Goal: Task Accomplishment & Management: Complete application form

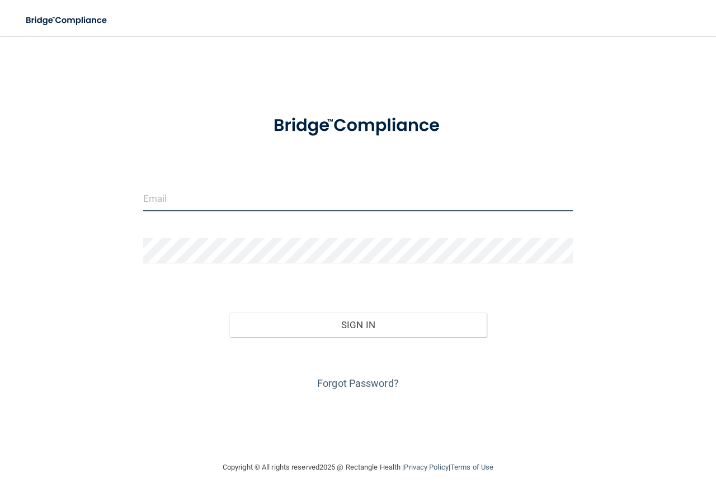
click at [173, 195] on input "email" at bounding box center [357, 198] width 429 height 25
type input "[EMAIL_ADDRESS][DOMAIN_NAME]"
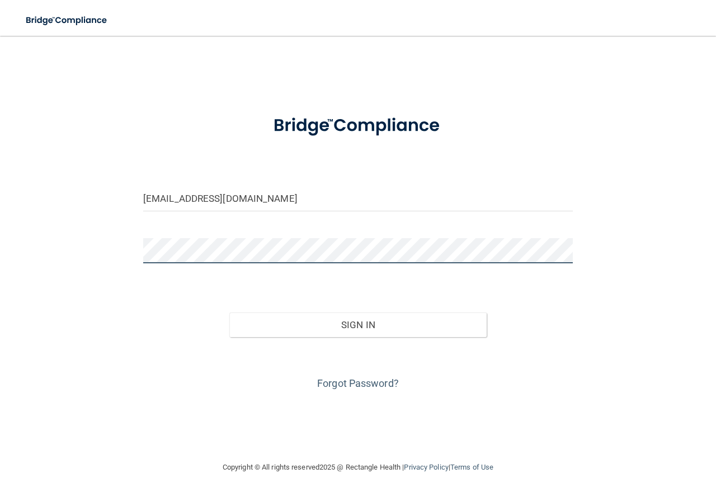
click at [229, 313] on button "Sign In" at bounding box center [358, 325] width 258 height 25
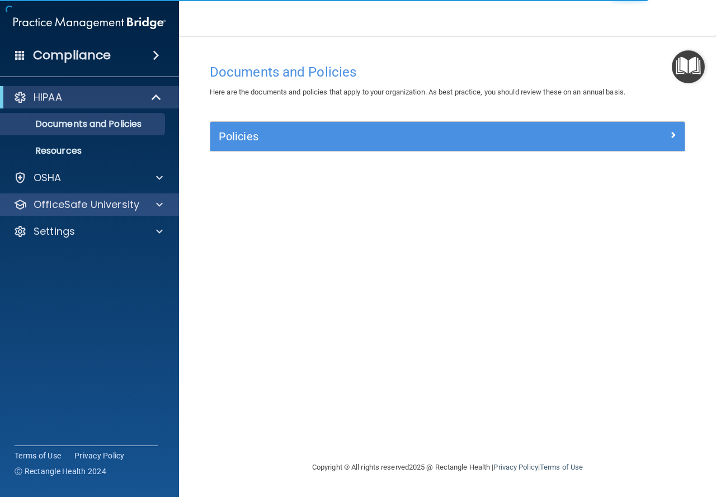
click at [88, 196] on div "OfficeSafe University" at bounding box center [89, 204] width 179 height 22
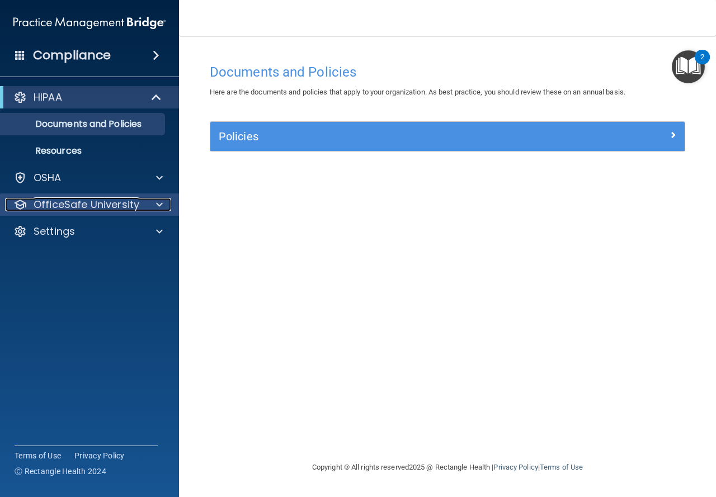
click at [152, 206] on div at bounding box center [158, 204] width 28 height 13
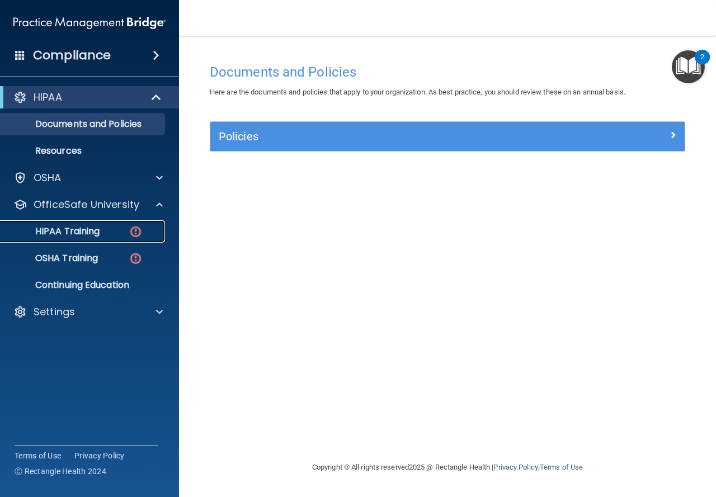
click at [136, 231] on img at bounding box center [136, 232] width 14 height 14
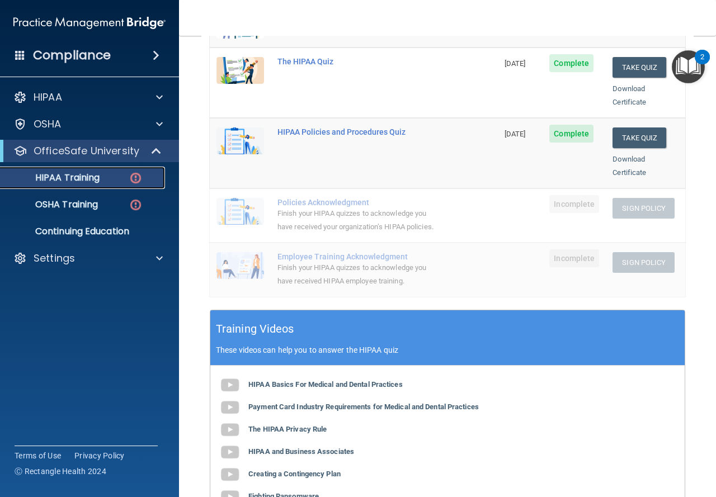
scroll to position [89, 0]
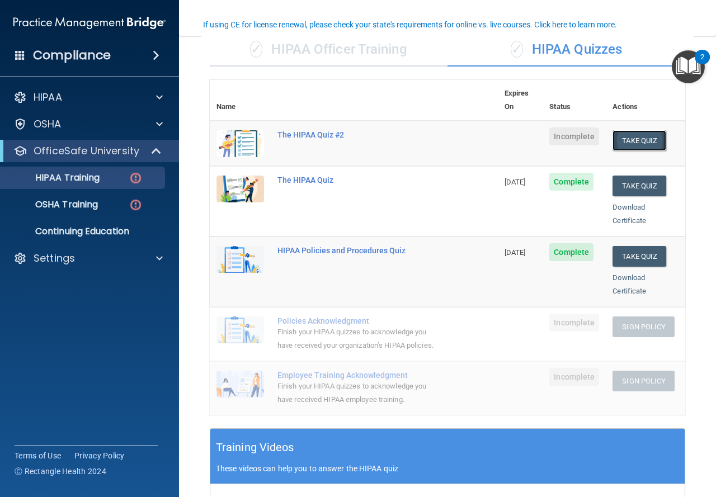
click at [612, 131] on button "Take Quiz" at bounding box center [639, 140] width 54 height 21
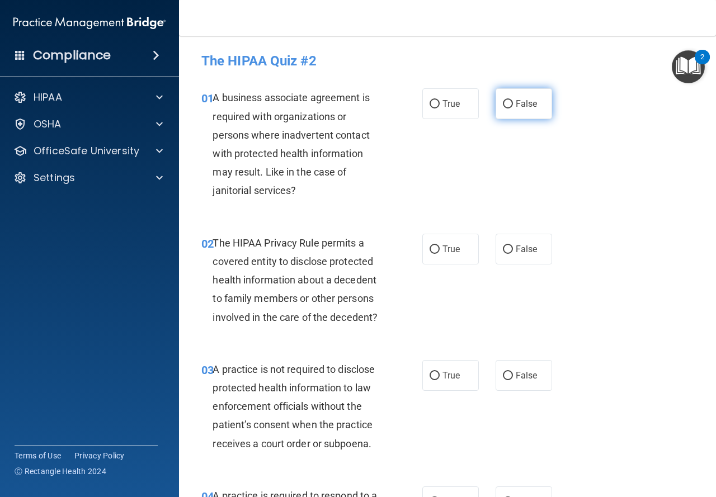
click at [521, 100] on span "False" at bounding box center [527, 103] width 22 height 11
click at [513, 100] on input "False" at bounding box center [508, 104] width 10 height 8
radio input "true"
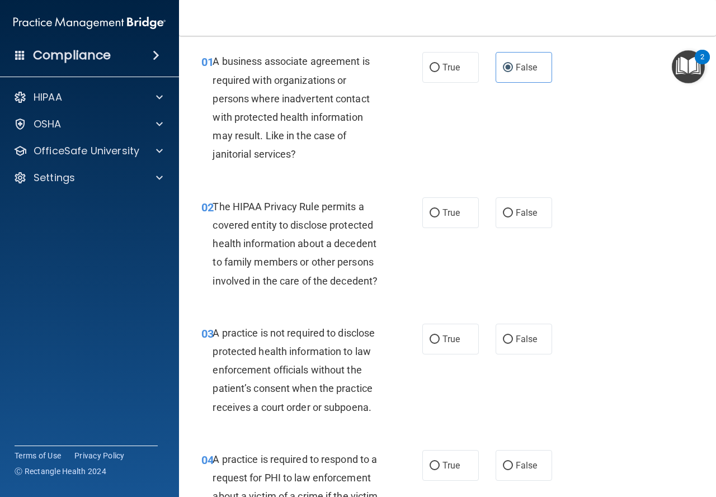
scroll to position [56, 0]
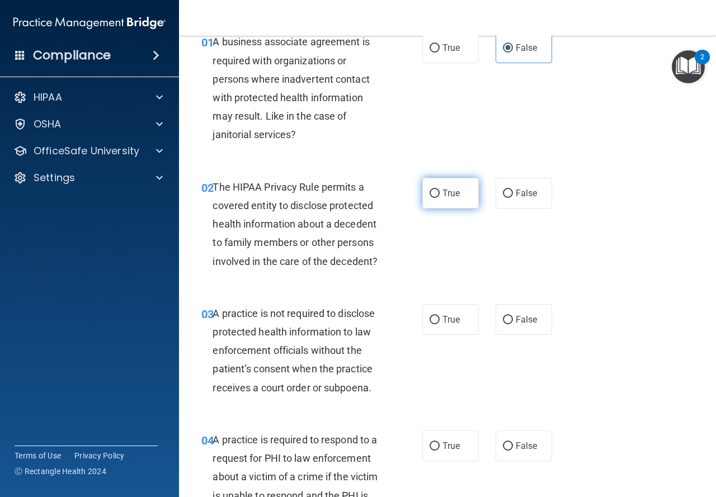
click at [470, 197] on label "True" at bounding box center [450, 193] width 56 height 31
click at [439, 197] on input "True" at bounding box center [434, 194] width 10 height 8
radio input "true"
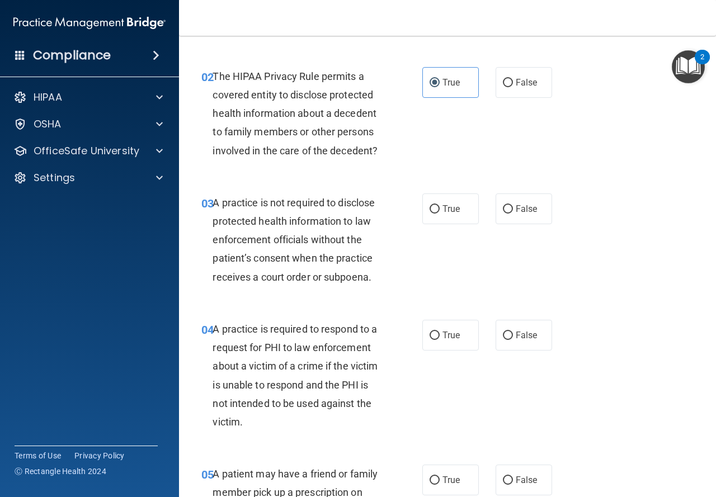
scroll to position [168, 0]
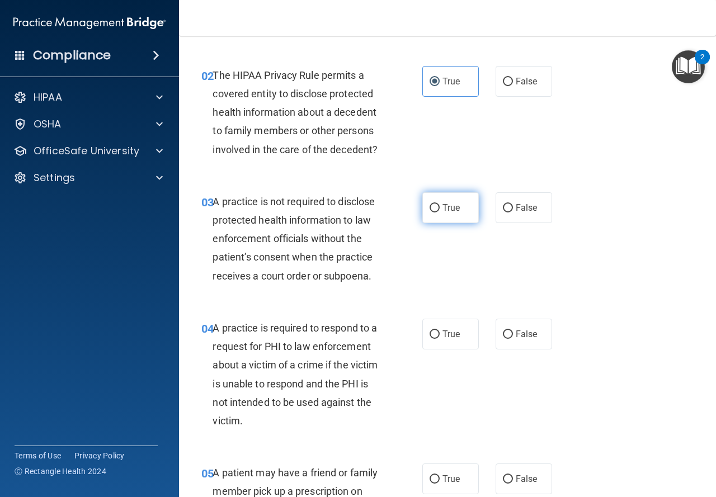
click at [469, 207] on label "True" at bounding box center [450, 207] width 56 height 31
click at [439, 207] on input "True" at bounding box center [434, 208] width 10 height 8
radio input "true"
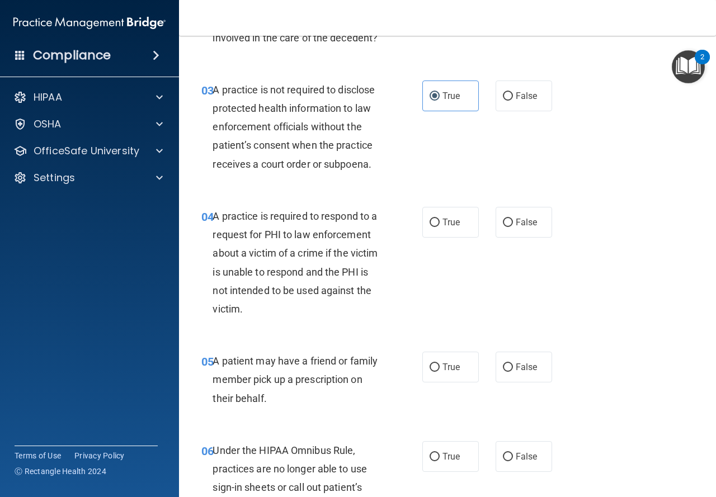
click at [414, 229] on div "04 A practice is required to respond to a request for PHI to law enforcement ab…" at bounding box center [312, 265] width 254 height 117
click at [424, 223] on label "True" at bounding box center [450, 222] width 56 height 31
click at [429, 223] on input "True" at bounding box center [434, 223] width 10 height 8
radio input "true"
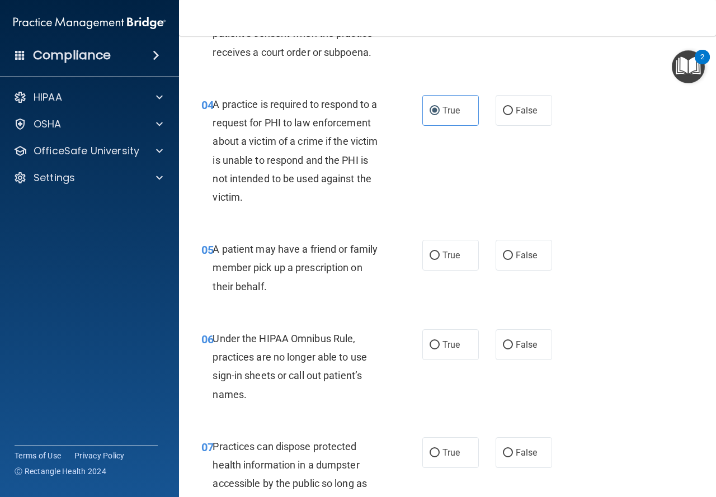
scroll to position [447, 0]
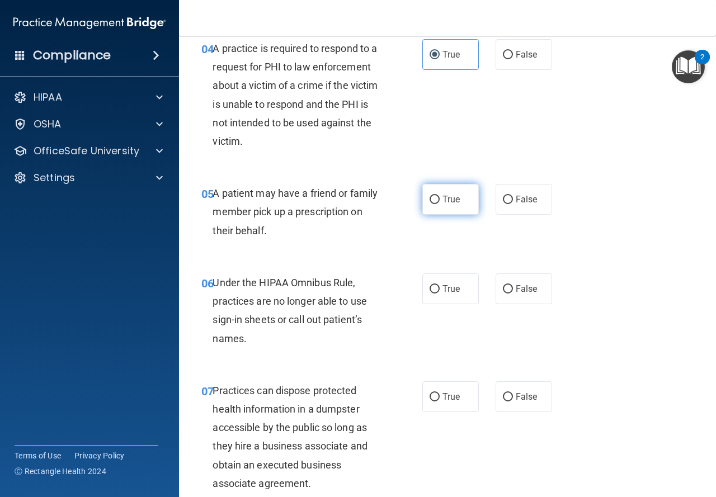
click at [453, 205] on label "True" at bounding box center [450, 199] width 56 height 31
click at [439, 204] on input "True" at bounding box center [434, 200] width 10 height 8
radio input "true"
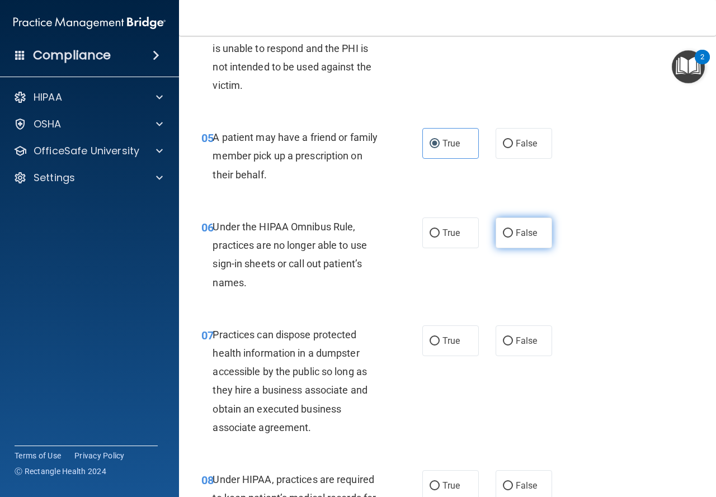
click at [537, 234] on label "False" at bounding box center [523, 233] width 56 height 31
click at [513, 234] on input "False" at bounding box center [508, 233] width 10 height 8
radio input "true"
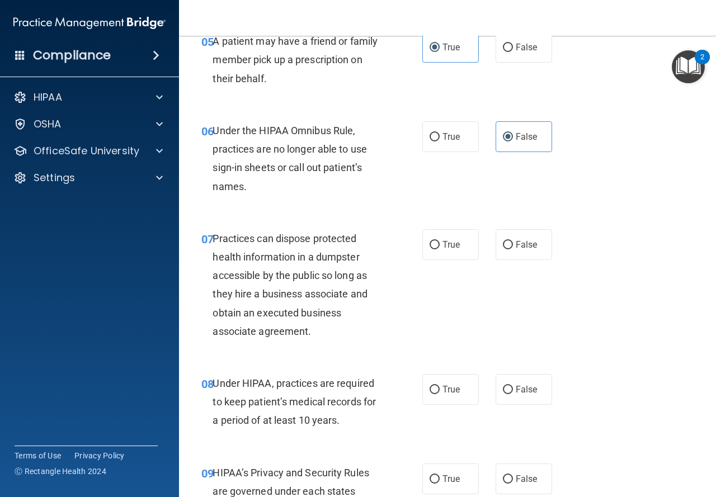
scroll to position [615, 0]
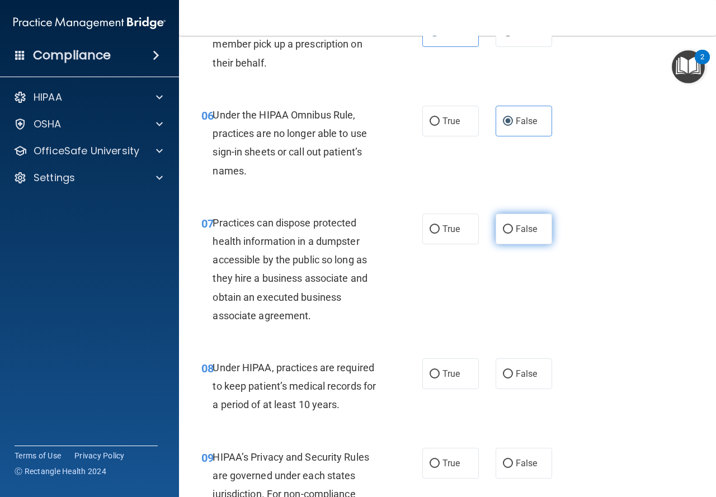
click at [503, 231] on input "False" at bounding box center [508, 229] width 10 height 8
radio input "true"
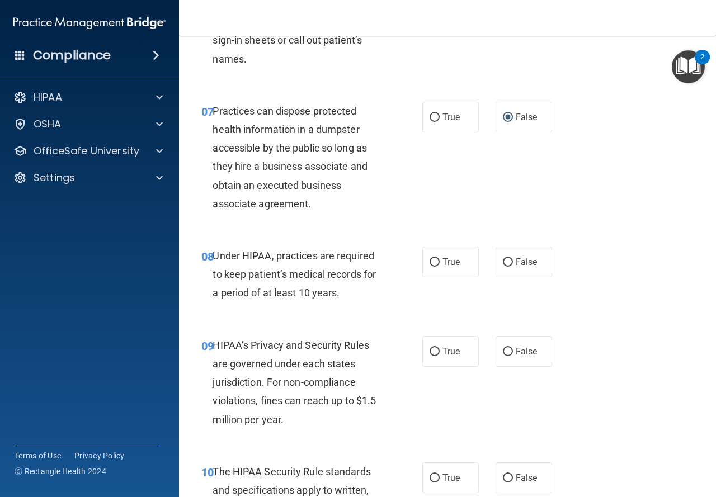
scroll to position [783, 0]
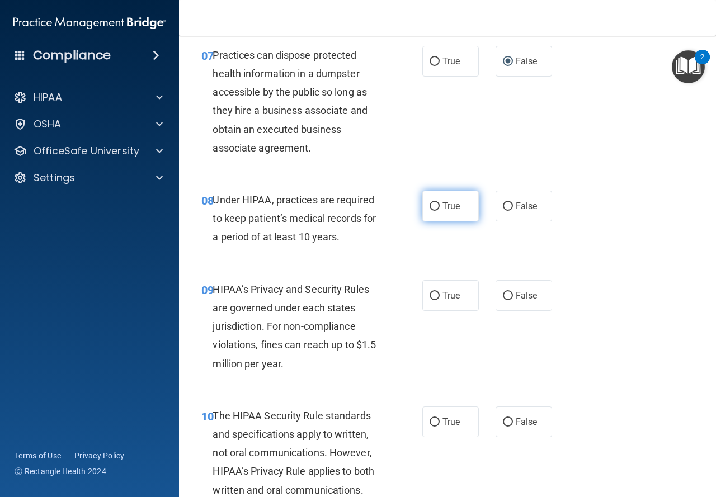
click at [446, 204] on span "True" at bounding box center [450, 206] width 17 height 11
click at [439, 204] on input "True" at bounding box center [434, 206] width 10 height 8
radio input "true"
click at [508, 206] on label "False" at bounding box center [523, 206] width 56 height 31
click at [508, 206] on input "False" at bounding box center [508, 206] width 10 height 8
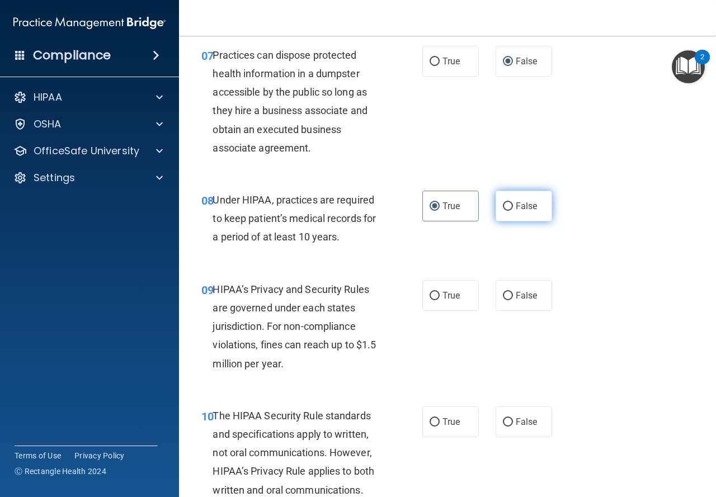
radio input "true"
radio input "false"
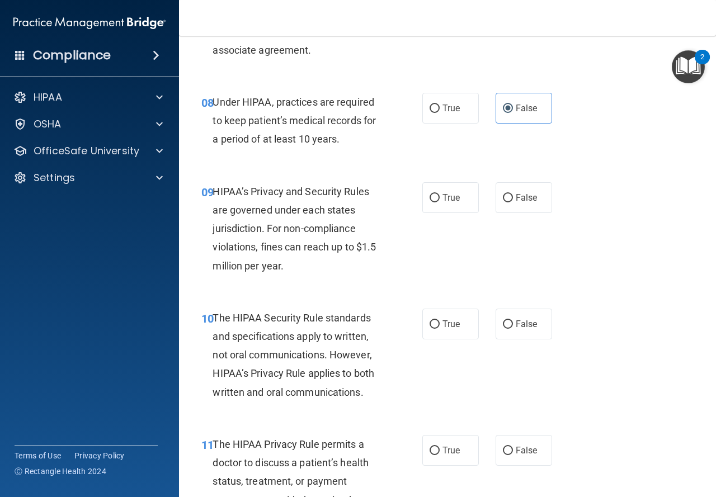
scroll to position [895, 0]
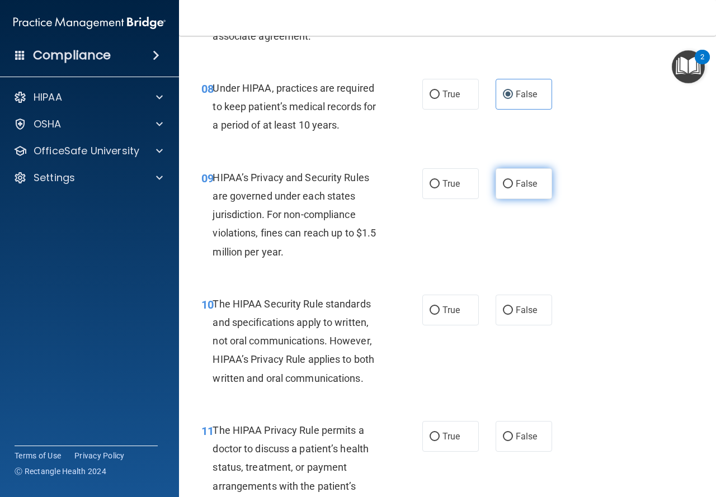
click at [495, 195] on label "False" at bounding box center [523, 183] width 56 height 31
click at [503, 188] on input "False" at bounding box center [508, 184] width 10 height 8
radio input "true"
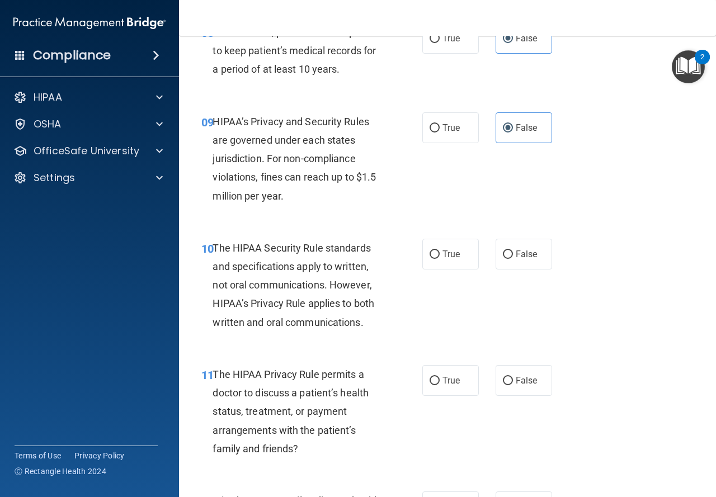
scroll to position [1006, 0]
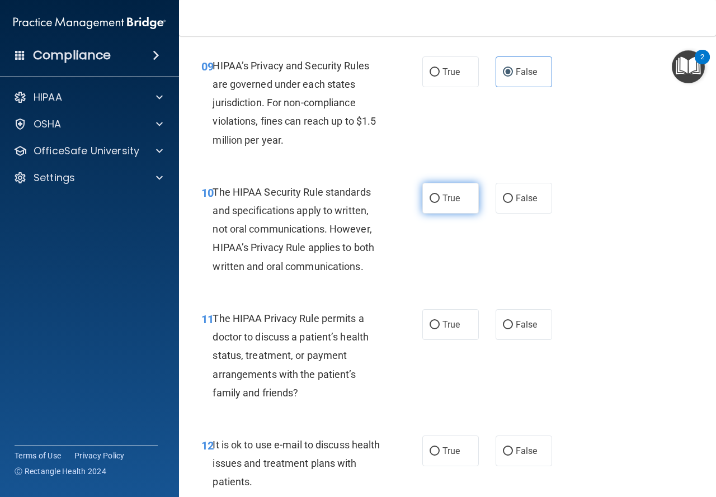
click at [466, 193] on label "True" at bounding box center [450, 198] width 56 height 31
click at [439, 195] on input "True" at bounding box center [434, 199] width 10 height 8
radio input "true"
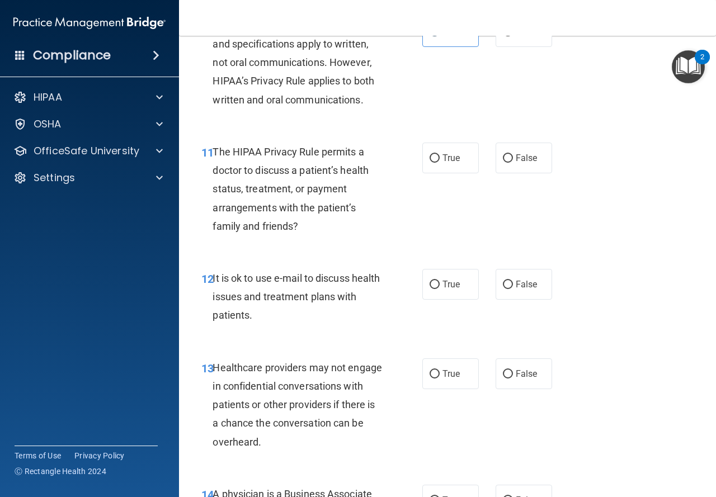
scroll to position [1174, 0]
click at [429, 150] on label "True" at bounding box center [450, 156] width 56 height 31
click at [429, 153] on input "True" at bounding box center [434, 157] width 10 height 8
radio input "true"
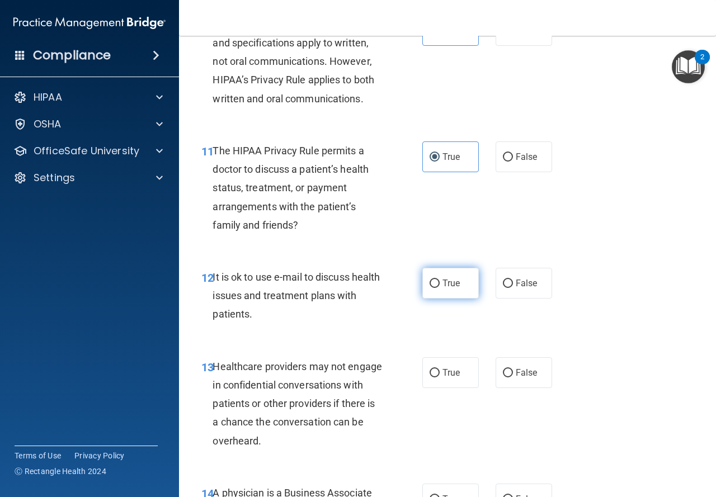
click at [436, 290] on label "True" at bounding box center [450, 283] width 56 height 31
click at [436, 288] on input "True" at bounding box center [434, 284] width 10 height 8
radio input "true"
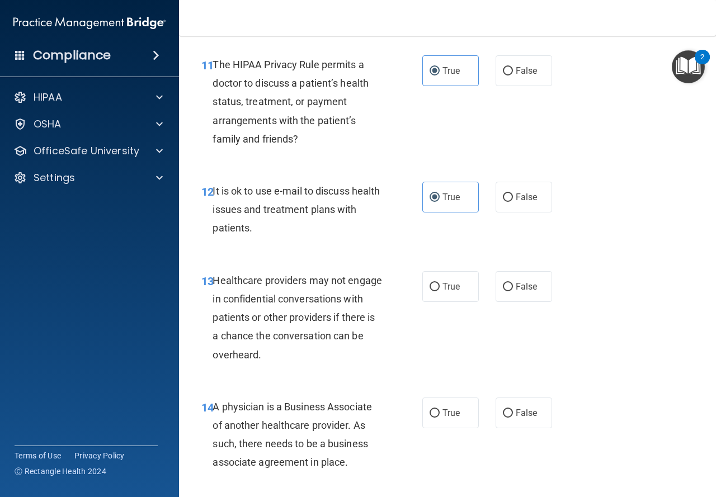
scroll to position [1286, 0]
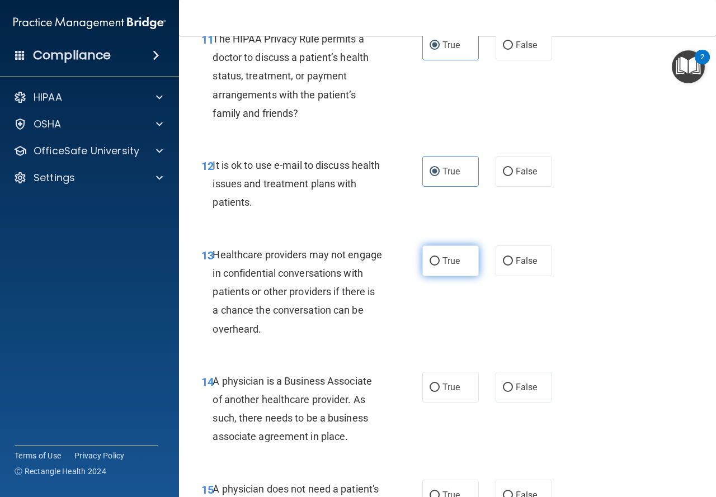
click at [444, 249] on label "True" at bounding box center [450, 260] width 56 height 31
click at [439, 257] on input "True" at bounding box center [434, 261] width 10 height 8
radio input "true"
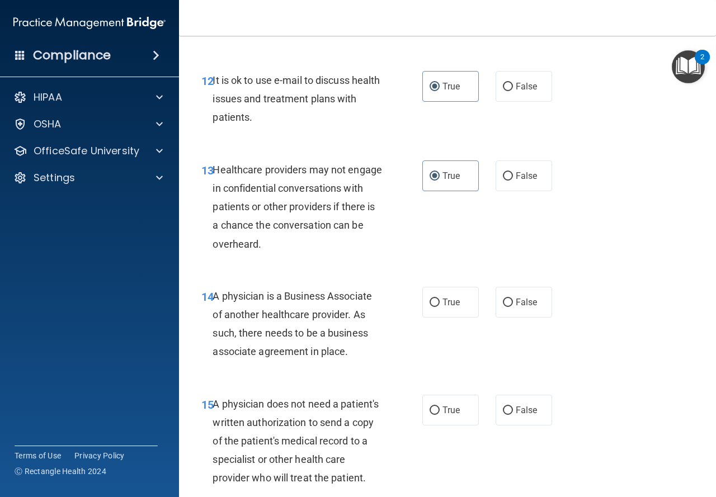
scroll to position [1398, 0]
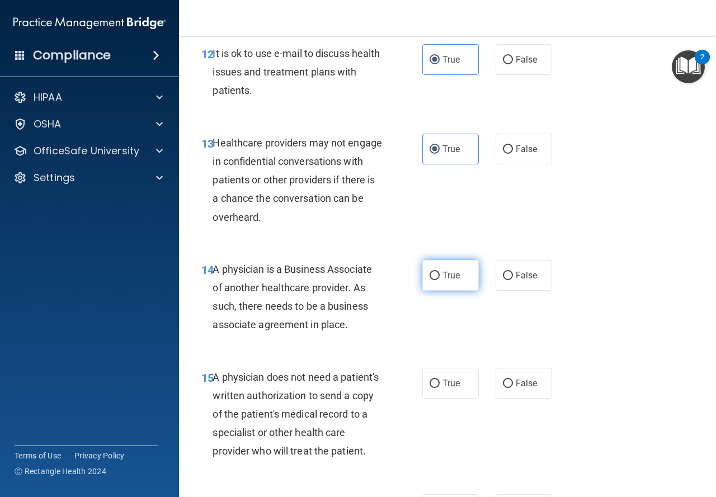
click at [454, 276] on span "True" at bounding box center [450, 275] width 17 height 11
click at [439, 276] on input "True" at bounding box center [434, 276] width 10 height 8
radio input "true"
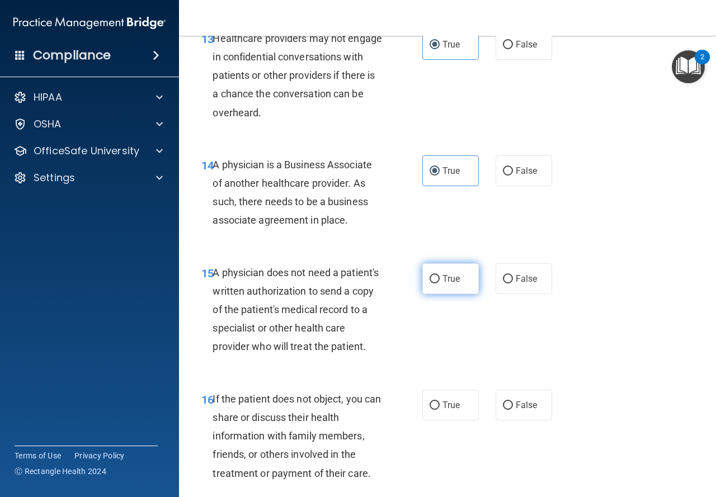
scroll to position [1510, 0]
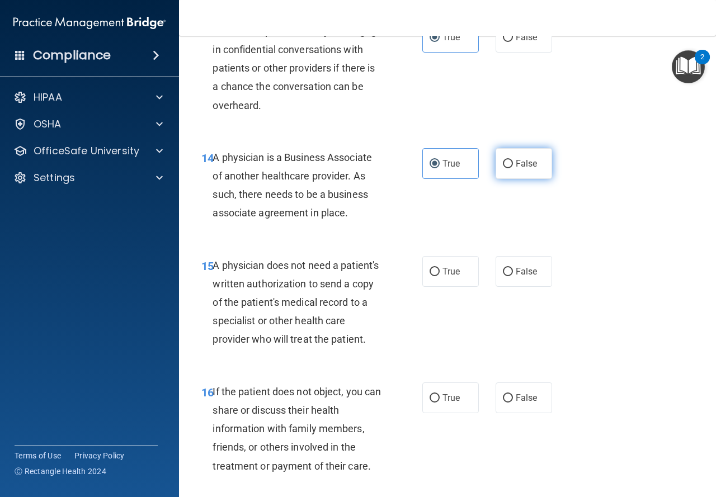
click at [507, 159] on label "False" at bounding box center [523, 163] width 56 height 31
click at [507, 160] on input "False" at bounding box center [508, 164] width 10 height 8
radio input "true"
radio input "false"
click at [424, 276] on label "True" at bounding box center [450, 271] width 56 height 31
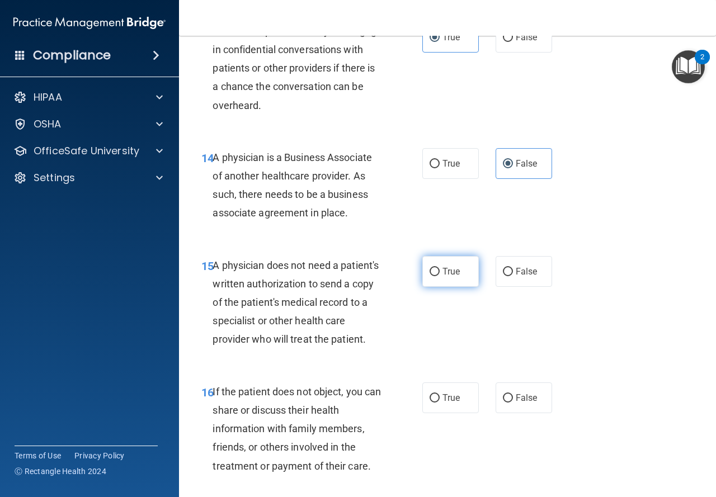
click at [429, 276] on input "True" at bounding box center [434, 272] width 10 height 8
radio input "true"
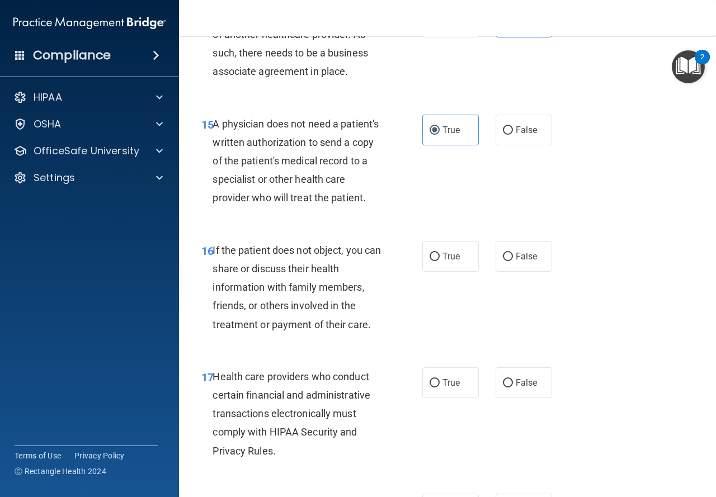
scroll to position [1677, 0]
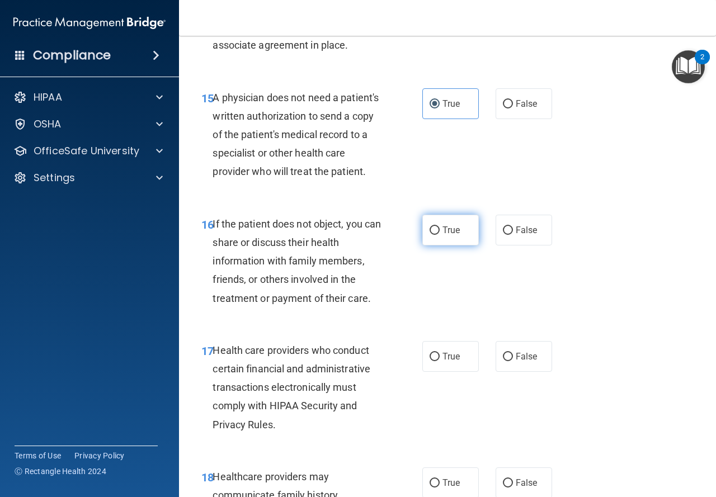
click at [422, 245] on label "True" at bounding box center [450, 230] width 56 height 31
click at [429, 235] on input "True" at bounding box center [434, 230] width 10 height 8
radio input "true"
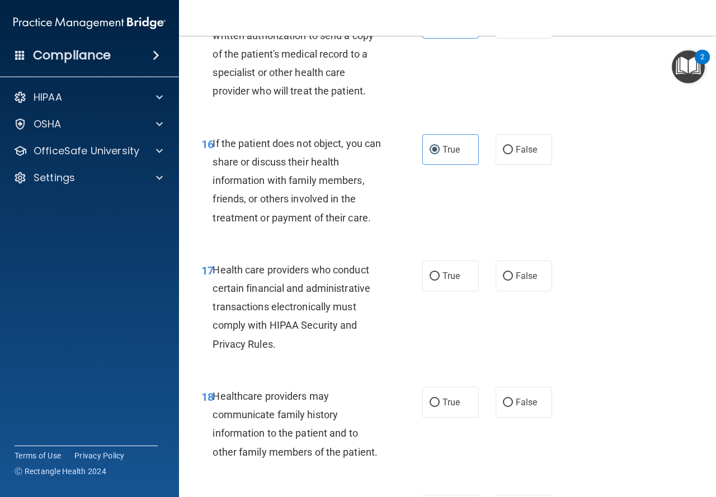
scroll to position [1789, 0]
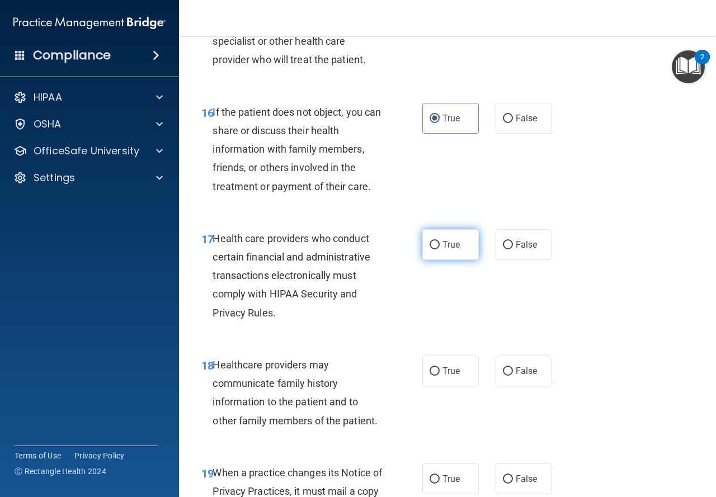
click at [472, 259] on label "True" at bounding box center [450, 244] width 56 height 31
click at [439, 249] on input "True" at bounding box center [434, 245] width 10 height 8
radio input "true"
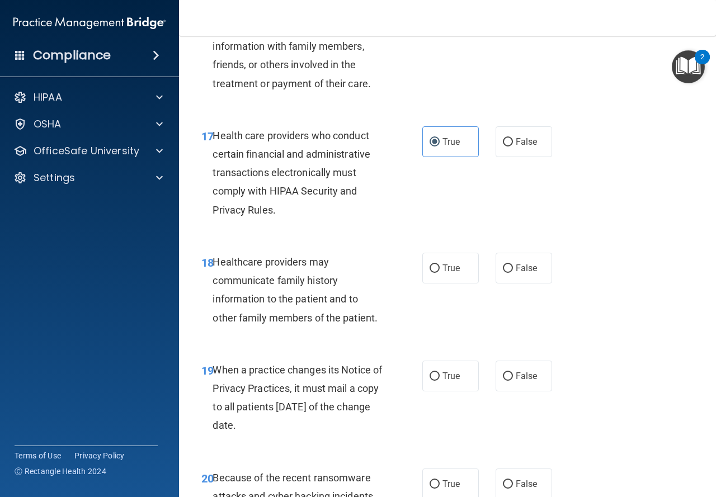
scroll to position [1957, 0]
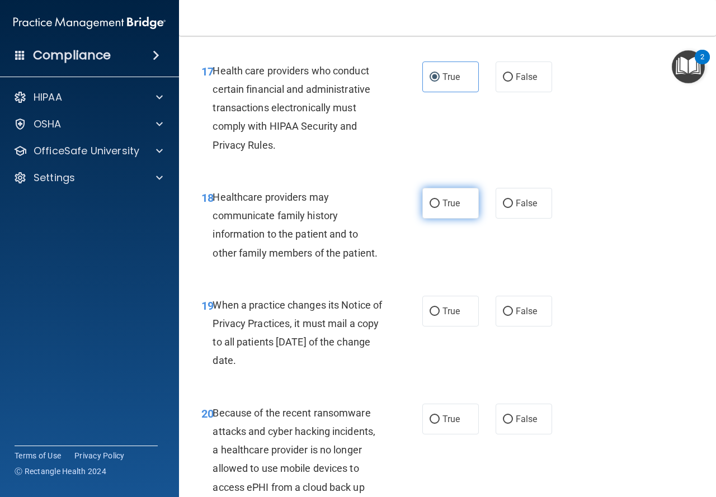
click at [429, 208] on input "True" at bounding box center [434, 204] width 10 height 8
radio input "true"
click at [522, 209] on span "False" at bounding box center [527, 203] width 22 height 11
click at [513, 208] on input "False" at bounding box center [508, 204] width 10 height 8
radio input "true"
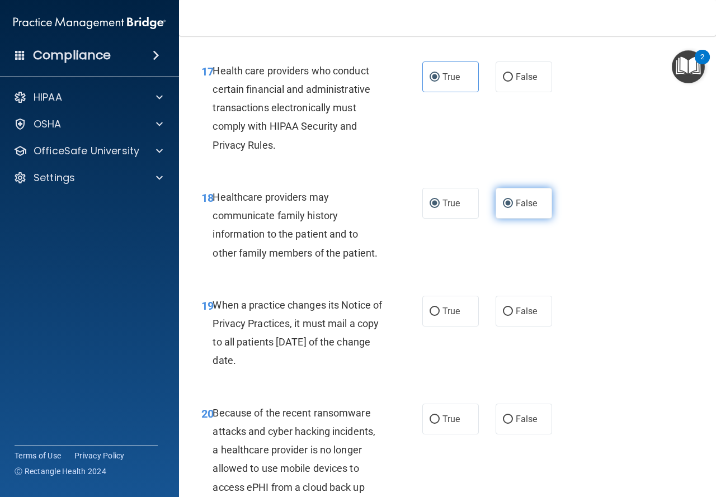
radio input "false"
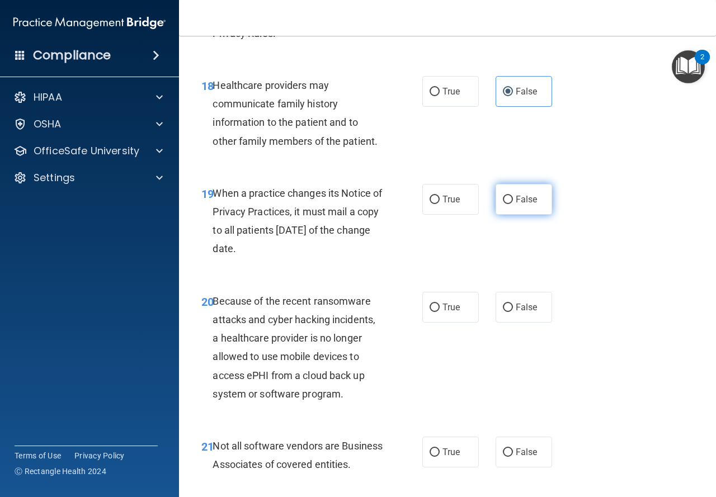
click at [518, 215] on label "False" at bounding box center [523, 199] width 56 height 31
click at [513, 204] on input "False" at bounding box center [508, 200] width 10 height 8
radio input "true"
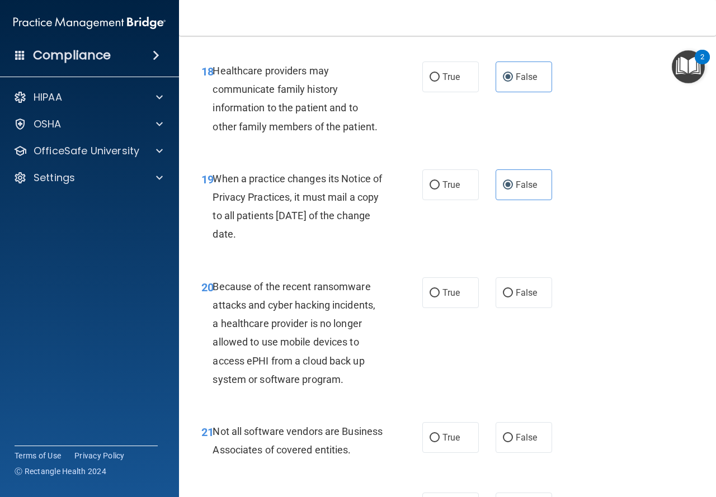
scroll to position [2125, 0]
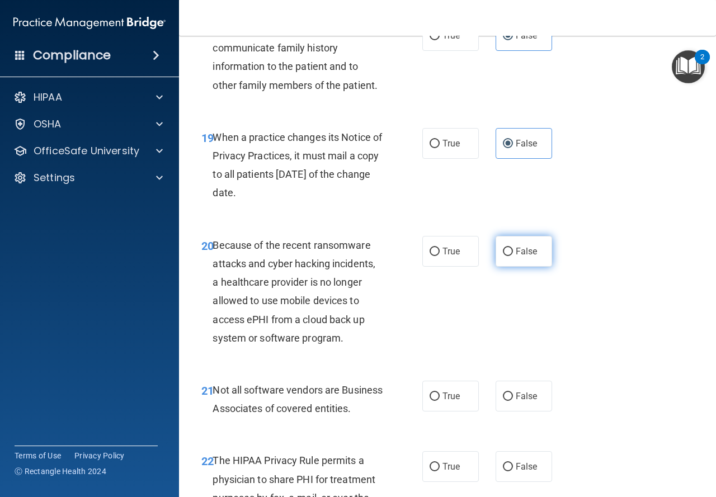
click at [518, 259] on label "False" at bounding box center [523, 251] width 56 height 31
click at [513, 256] on input "False" at bounding box center [508, 252] width 10 height 8
radio input "true"
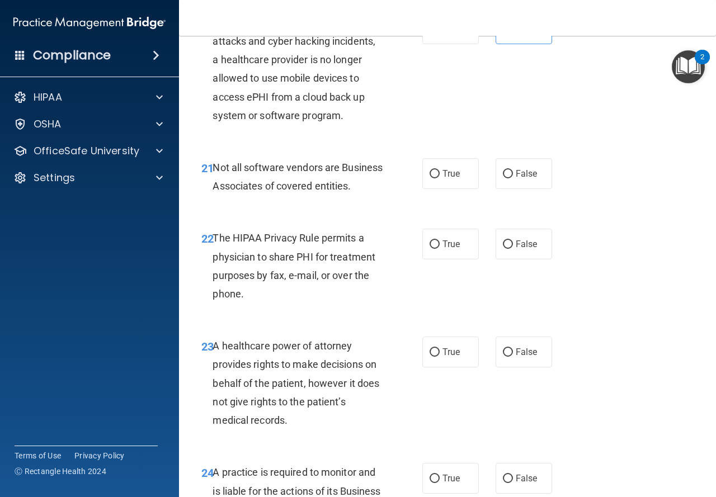
scroll to position [2348, 0]
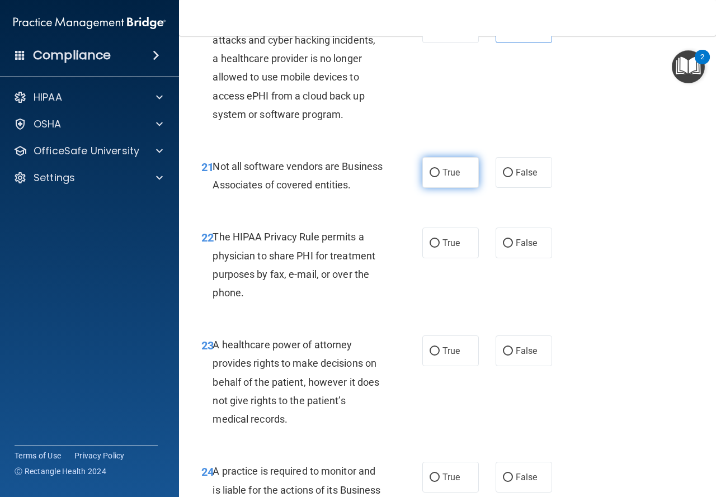
click at [438, 188] on label "True" at bounding box center [450, 172] width 56 height 31
click at [438, 177] on input "True" at bounding box center [434, 173] width 10 height 8
radio input "true"
click at [495, 258] on label "False" at bounding box center [523, 243] width 56 height 31
click at [503, 248] on input "False" at bounding box center [508, 243] width 10 height 8
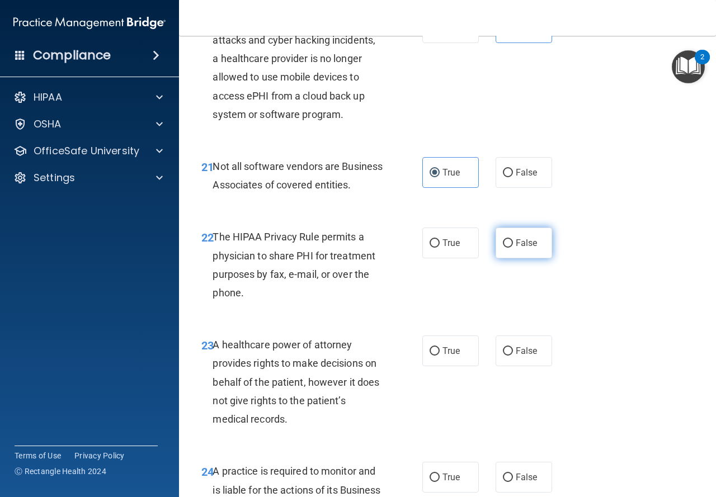
radio input "true"
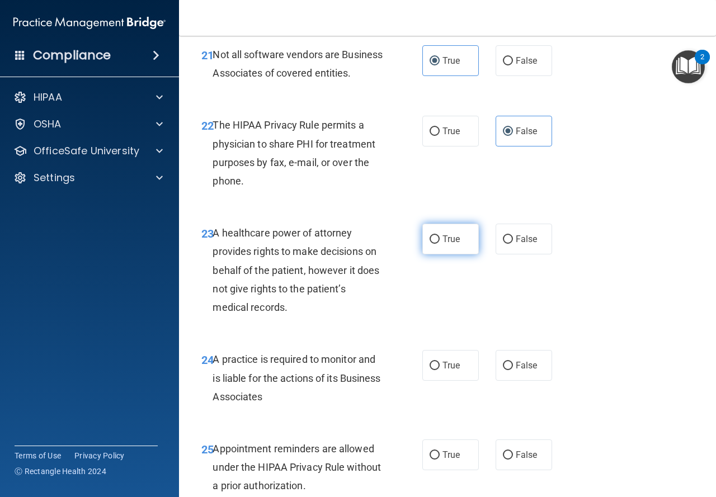
click at [444, 244] on span "True" at bounding box center [450, 239] width 17 height 11
click at [439, 244] on input "True" at bounding box center [434, 239] width 10 height 8
radio input "true"
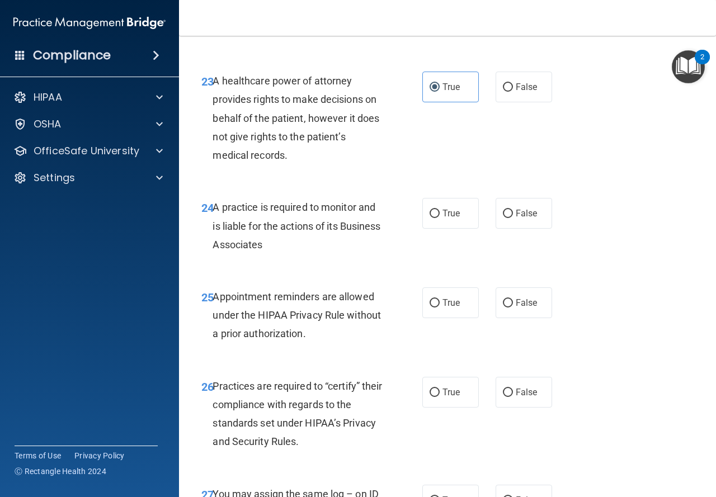
scroll to position [2628, 0]
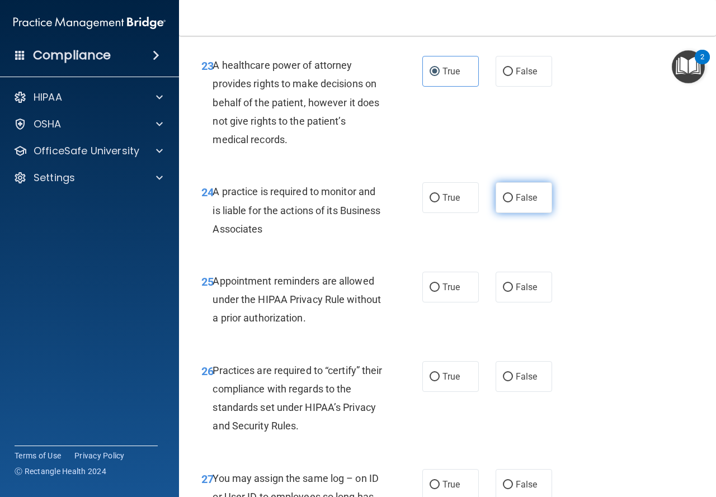
click at [521, 203] on span "False" at bounding box center [527, 197] width 22 height 11
click at [513, 202] on input "False" at bounding box center [508, 198] width 10 height 8
radio input "true"
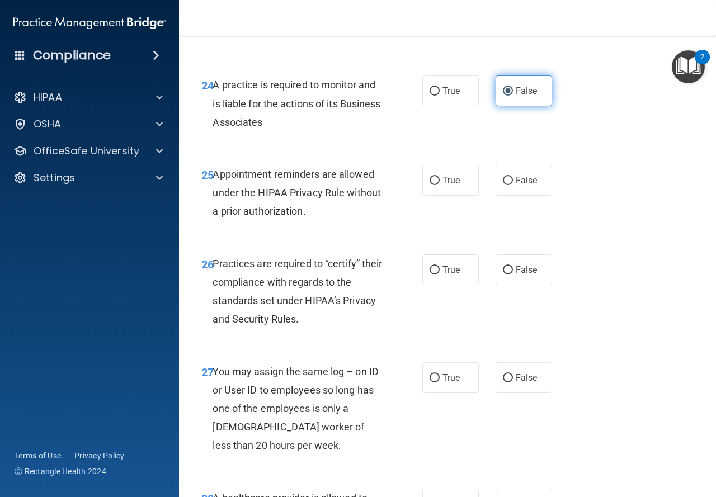
scroll to position [2740, 0]
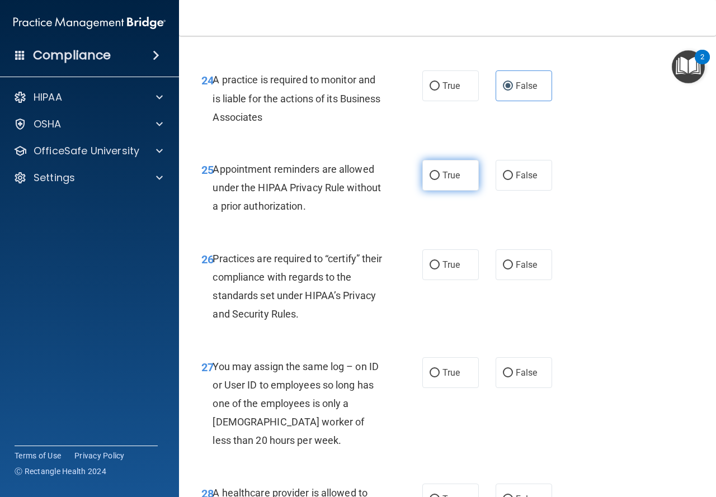
click at [442, 181] on span "True" at bounding box center [450, 175] width 17 height 11
click at [439, 180] on input "True" at bounding box center [434, 176] width 10 height 8
radio input "true"
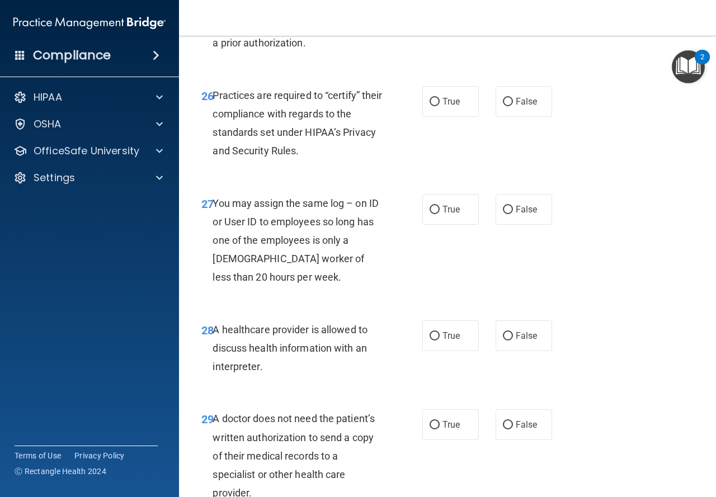
scroll to position [2852, 0]
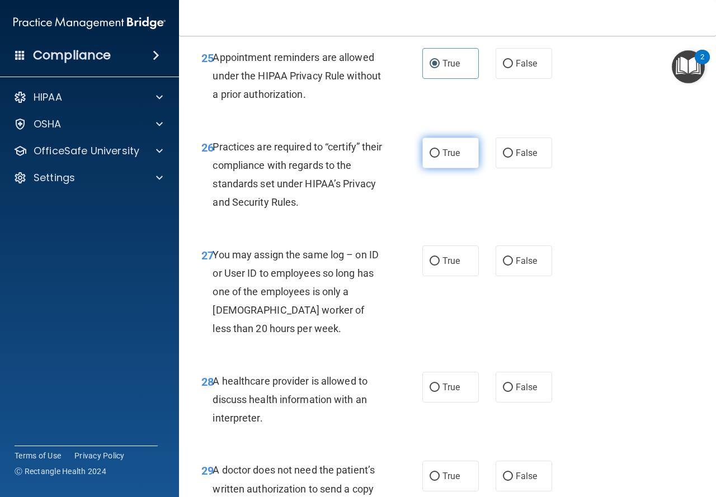
click at [456, 168] on label "True" at bounding box center [450, 153] width 56 height 31
click at [439, 158] on input "True" at bounding box center [434, 153] width 10 height 8
radio input "true"
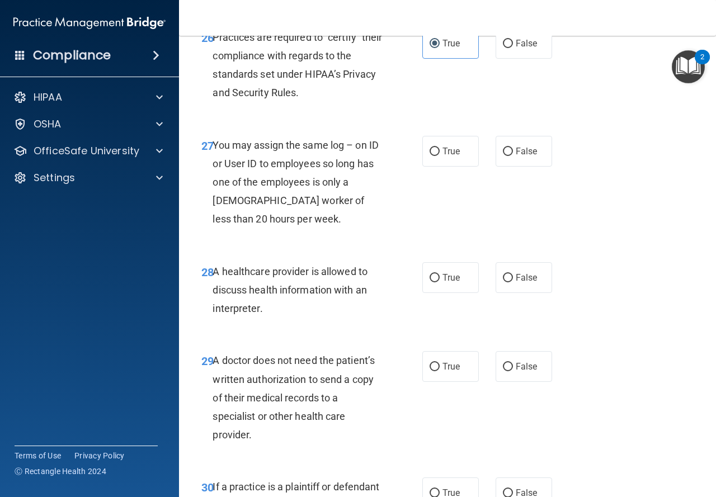
scroll to position [2964, 0]
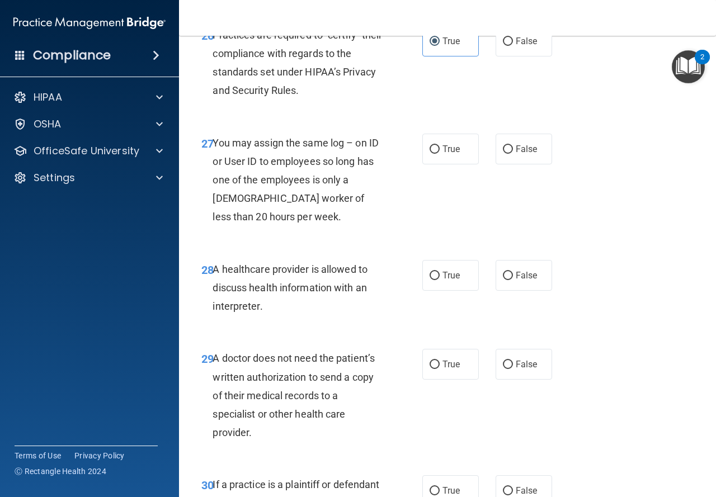
click at [498, 207] on div "27 You may assign the same log – on ID or User ID to employees so long has one …" at bounding box center [447, 183] width 509 height 126
click at [504, 164] on label "False" at bounding box center [523, 149] width 56 height 31
click at [504, 154] on input "False" at bounding box center [508, 149] width 10 height 8
radio input "true"
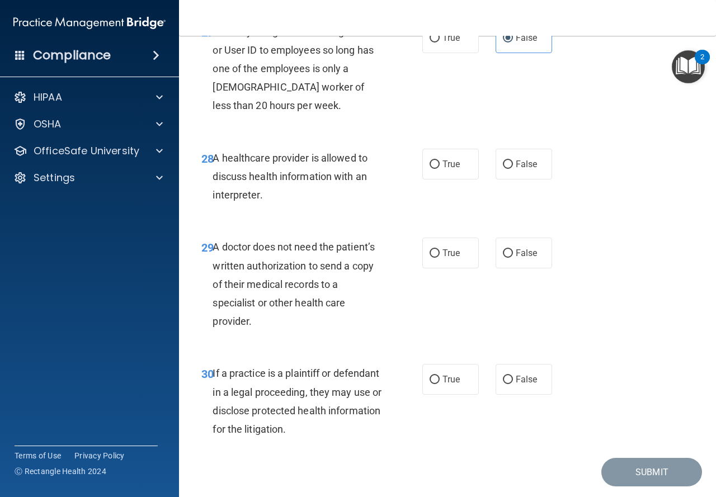
scroll to position [3075, 0]
click at [501, 179] on label "False" at bounding box center [523, 163] width 56 height 31
click at [503, 168] on input "False" at bounding box center [508, 164] width 10 height 8
radio input "true"
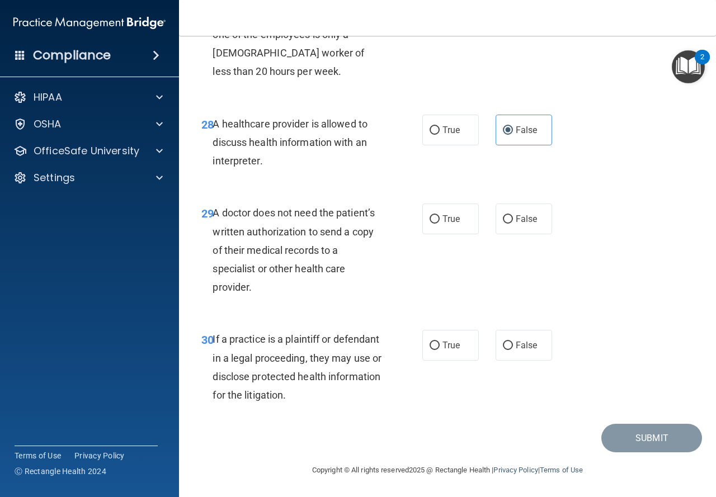
scroll to position [3146, 0]
click at [432, 219] on input "True" at bounding box center [434, 219] width 10 height 8
radio input "true"
click at [440, 358] on label "True" at bounding box center [450, 345] width 56 height 31
click at [439, 350] on input "True" at bounding box center [434, 346] width 10 height 8
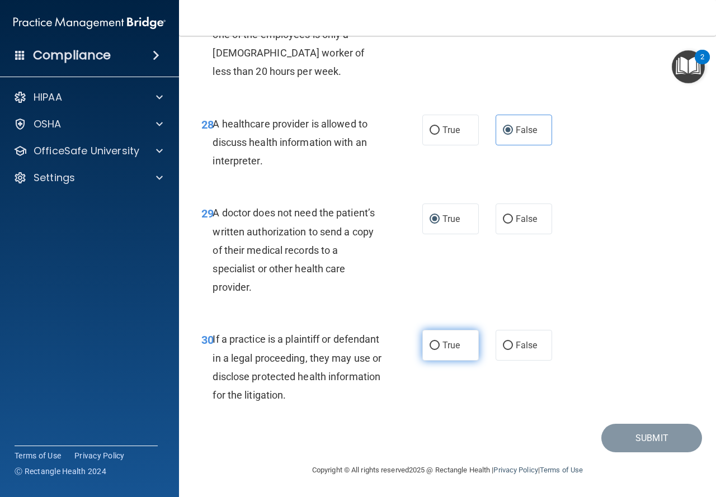
radio input "true"
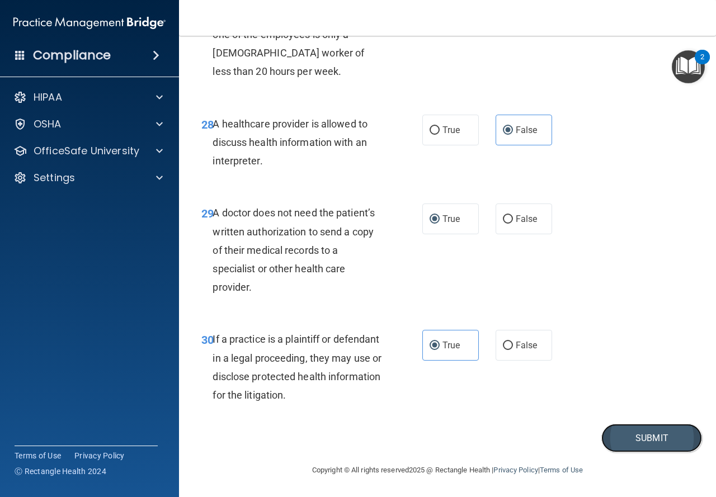
click at [616, 446] on button "Submit" at bounding box center [651, 438] width 101 height 29
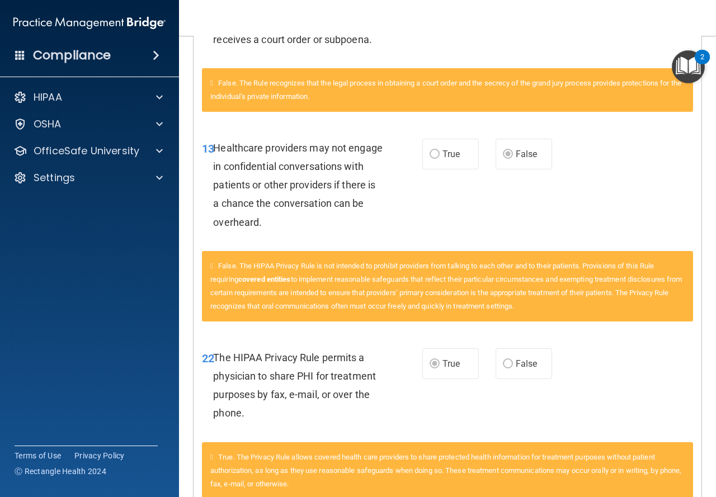
scroll to position [276, 0]
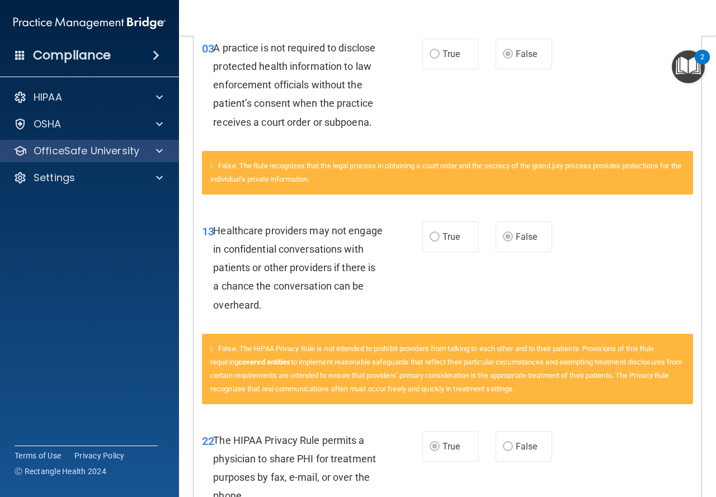
click at [96, 141] on div "OfficeSafe University" at bounding box center [89, 151] width 179 height 22
click at [160, 152] on span at bounding box center [159, 150] width 7 height 13
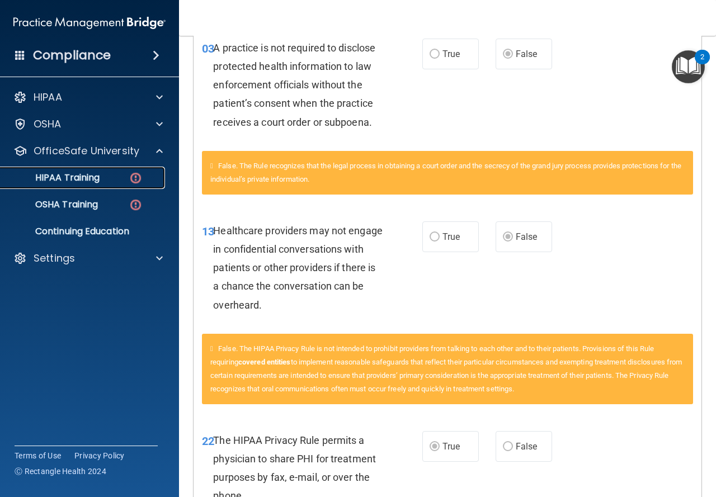
click at [126, 182] on div "HIPAA Training" at bounding box center [83, 177] width 153 height 11
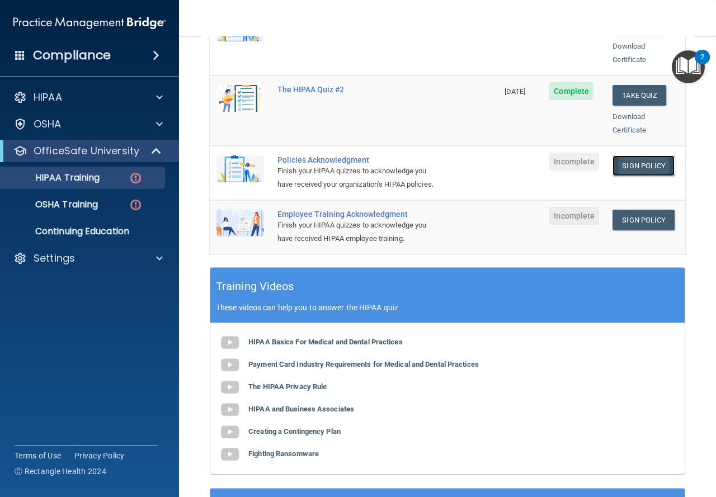
click at [632, 155] on link "Sign Policy" at bounding box center [643, 165] width 62 height 21
click at [644, 220] on link "Sign Policy" at bounding box center [643, 220] width 62 height 21
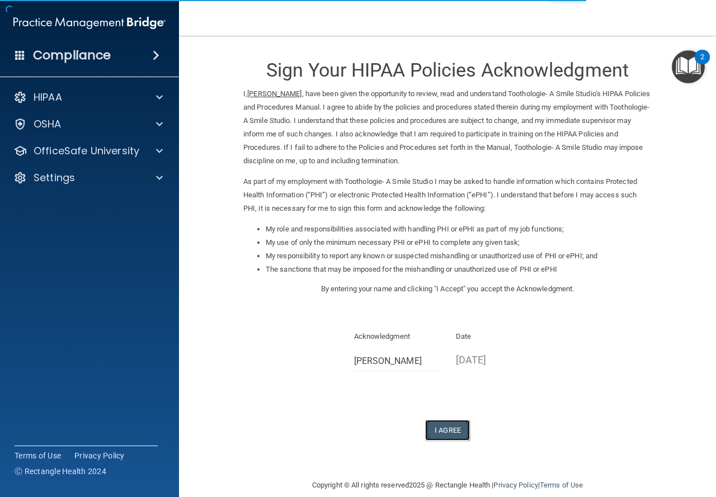
click at [442, 429] on button "I Agree" at bounding box center [447, 430] width 45 height 21
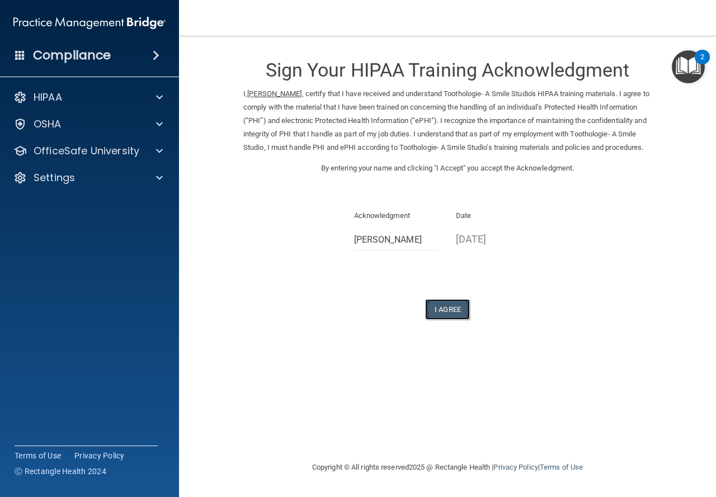
click at [451, 320] on button "I Agree" at bounding box center [447, 309] width 45 height 21
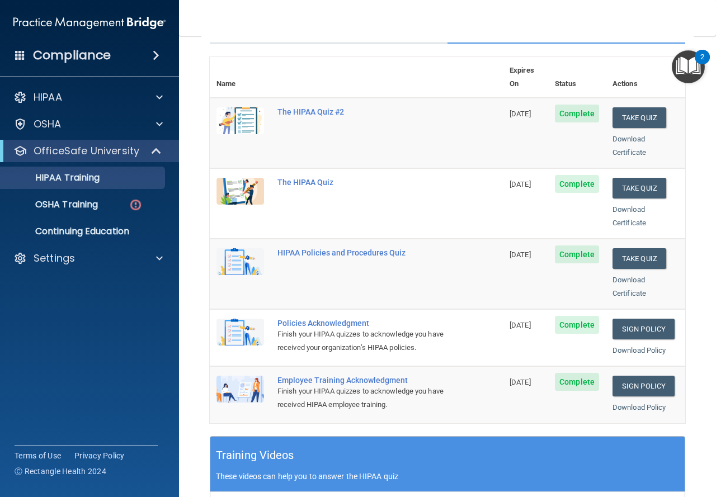
scroll to position [112, 0]
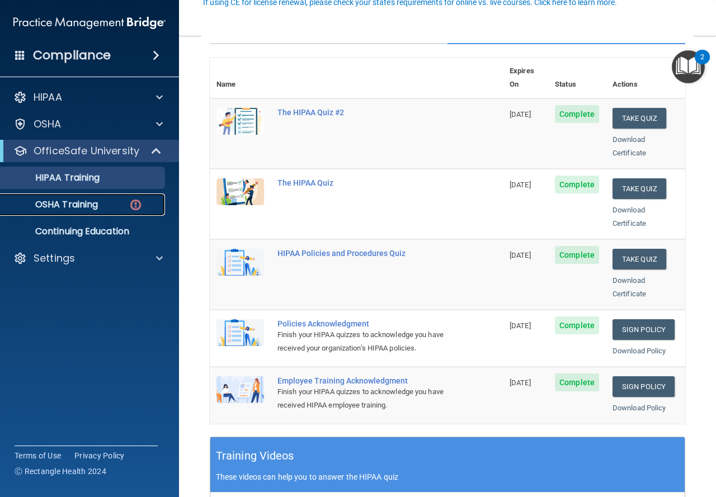
click at [131, 207] on img at bounding box center [136, 205] width 14 height 14
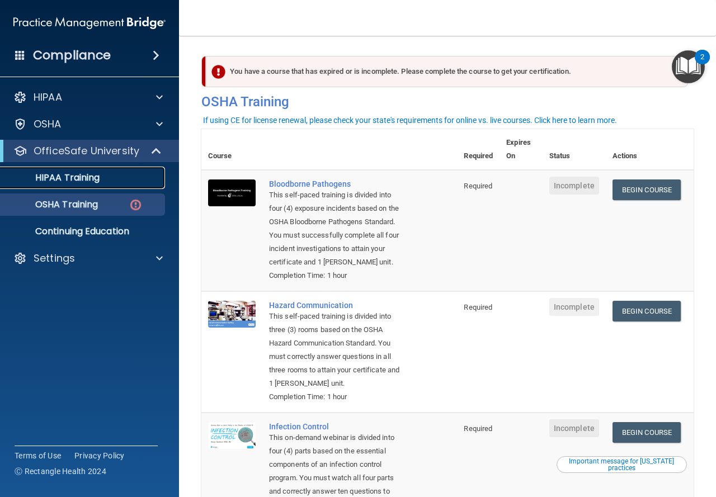
click at [115, 177] on div "HIPAA Training" at bounding box center [83, 177] width 153 height 11
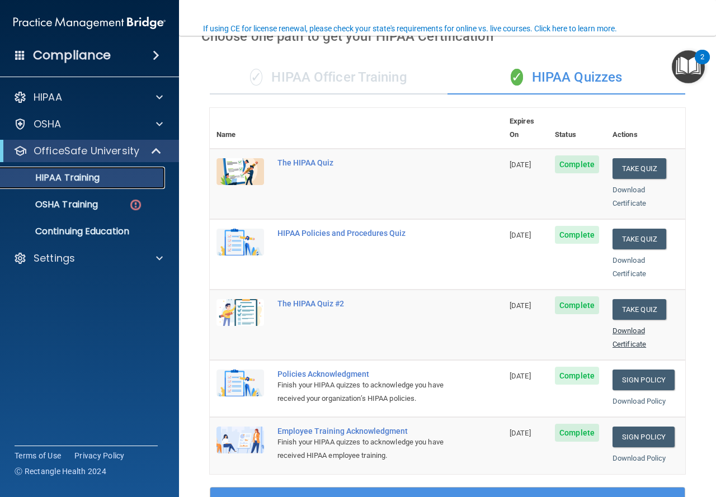
scroll to position [168, 0]
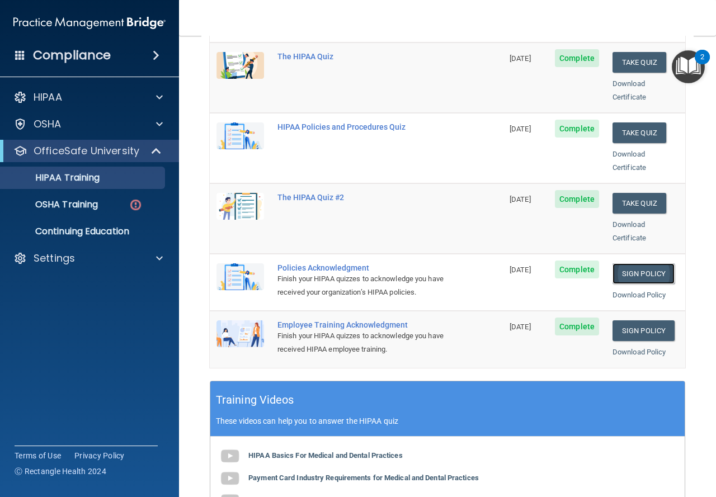
click at [629, 263] on link "Sign Policy" at bounding box center [643, 273] width 62 height 21
click at [639, 323] on link "Sign Policy" at bounding box center [643, 330] width 62 height 21
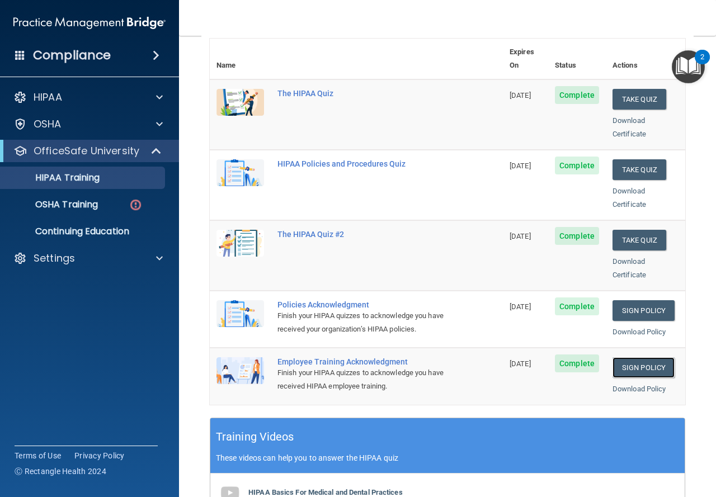
scroll to position [56, 0]
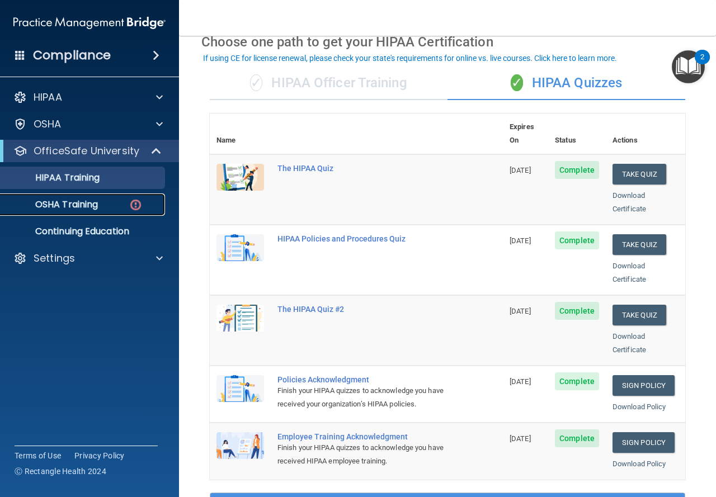
click at [103, 199] on link "OSHA Training" at bounding box center [77, 204] width 176 height 22
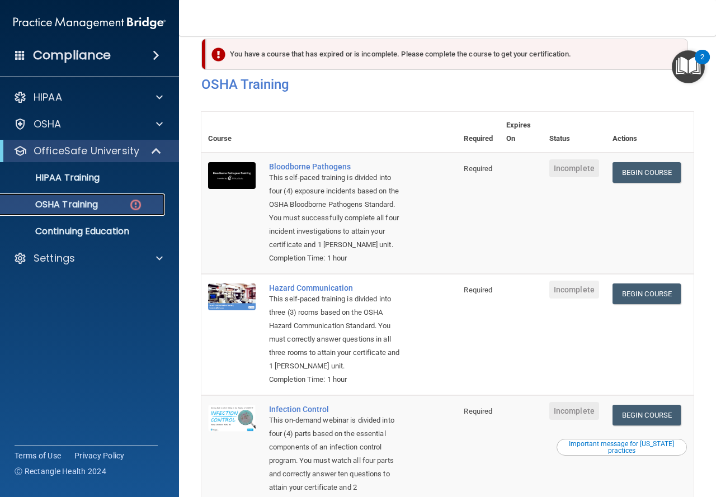
scroll to position [8, 0]
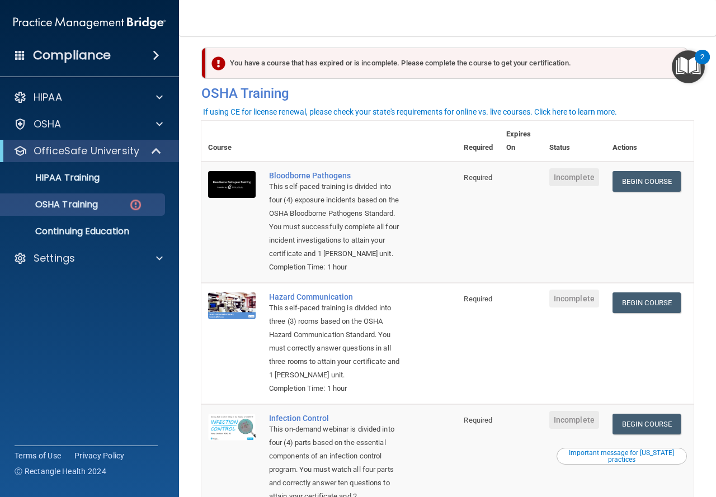
click at [434, 69] on div "You have a course that has expired or is incomplete. Please complete the course…" at bounding box center [447, 63] width 482 height 31
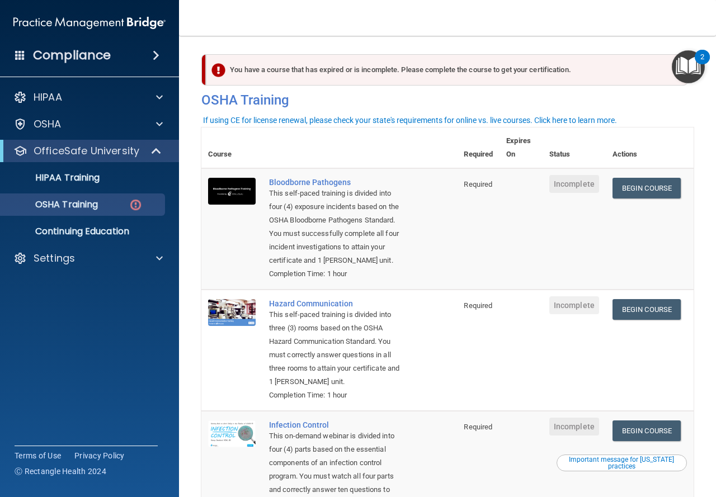
scroll to position [0, 0]
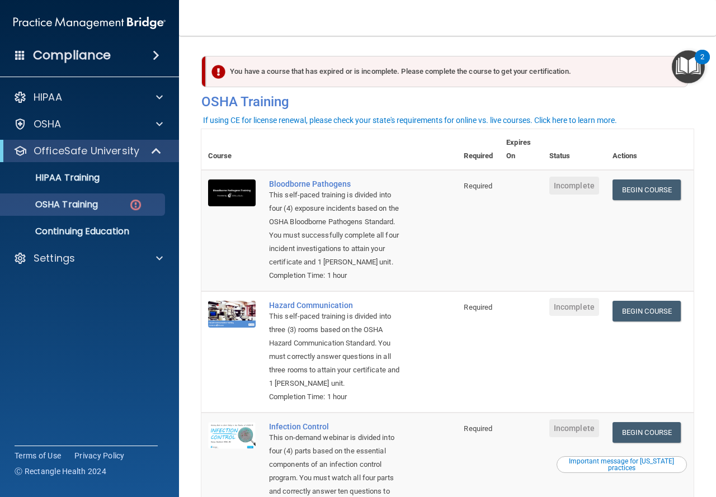
click at [676, 71] on img "Open Resource Center, 2 new notifications" at bounding box center [688, 66] width 33 height 33
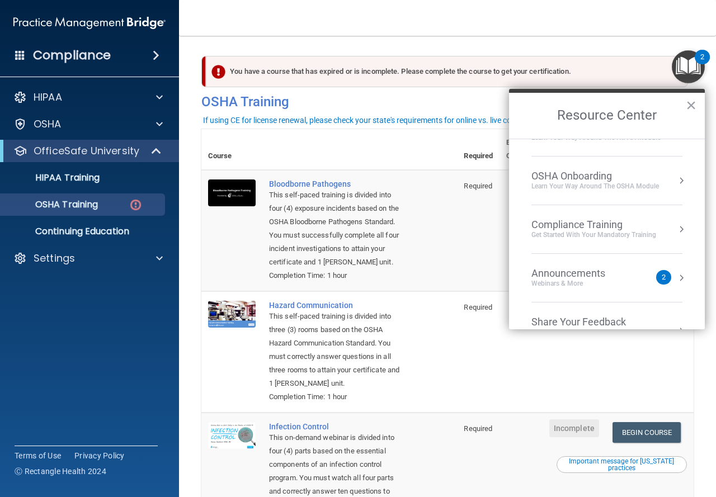
scroll to position [63, 0]
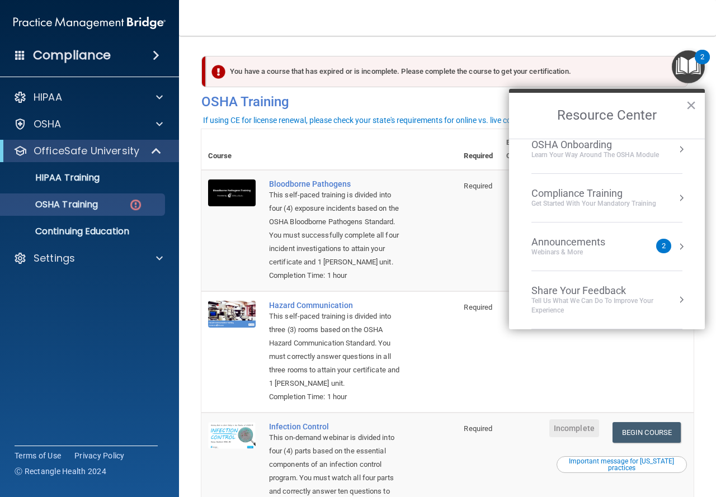
click at [684, 65] on img "Open Resource Center, 2 new notifications" at bounding box center [688, 66] width 33 height 33
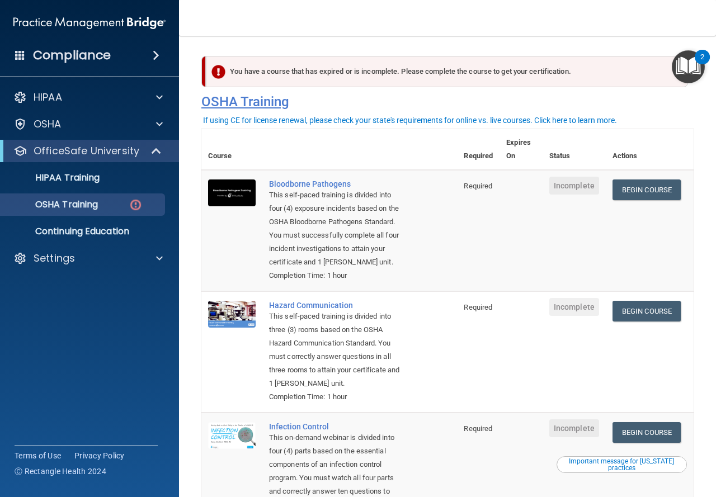
drag, startPoint x: 310, startPoint y: 65, endPoint x: 215, endPoint y: 94, distance: 99.0
click at [309, 65] on div "You have a course that has expired or is incomplete. Please complete the course…" at bounding box center [447, 71] width 482 height 31
click at [134, 205] on img at bounding box center [136, 205] width 14 height 14
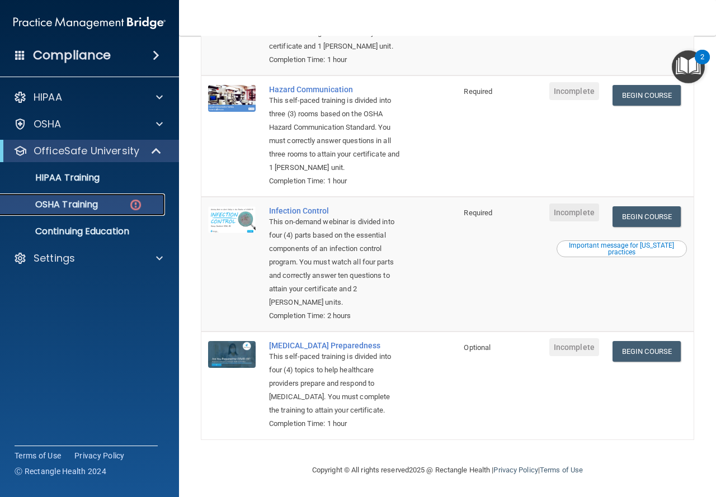
scroll to position [232, 0]
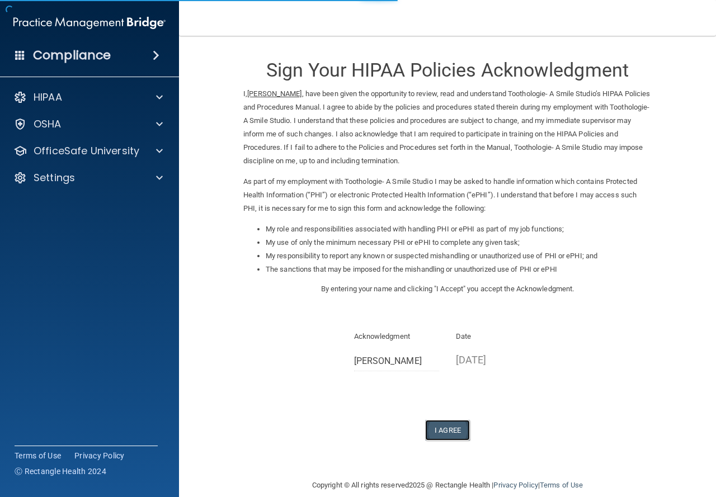
click at [439, 439] on button "I Agree" at bounding box center [447, 430] width 45 height 21
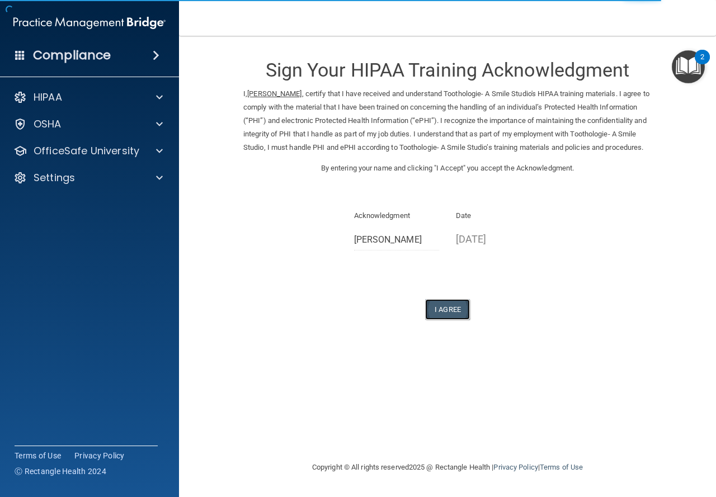
click at [443, 318] on button "I Agree" at bounding box center [447, 309] width 45 height 21
